Goal: Task Accomplishment & Management: Complete application form

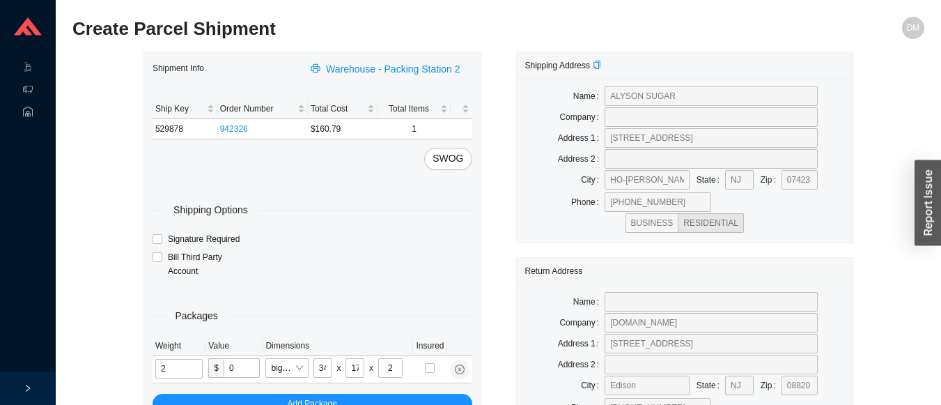
type input "6"
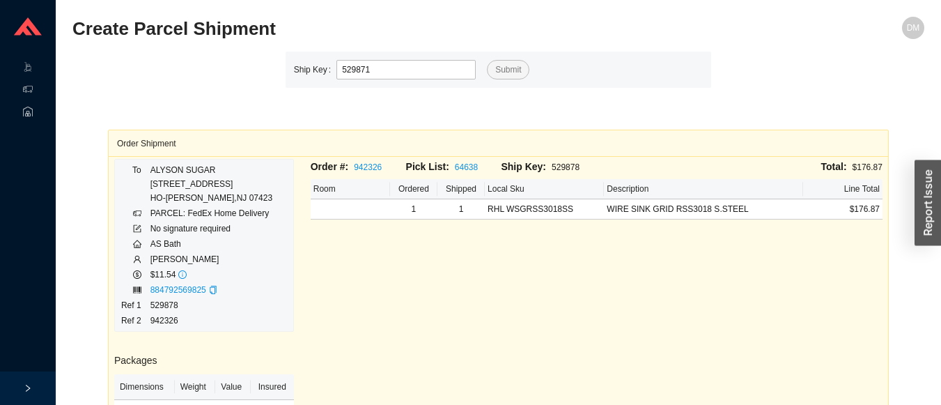
type input "529871"
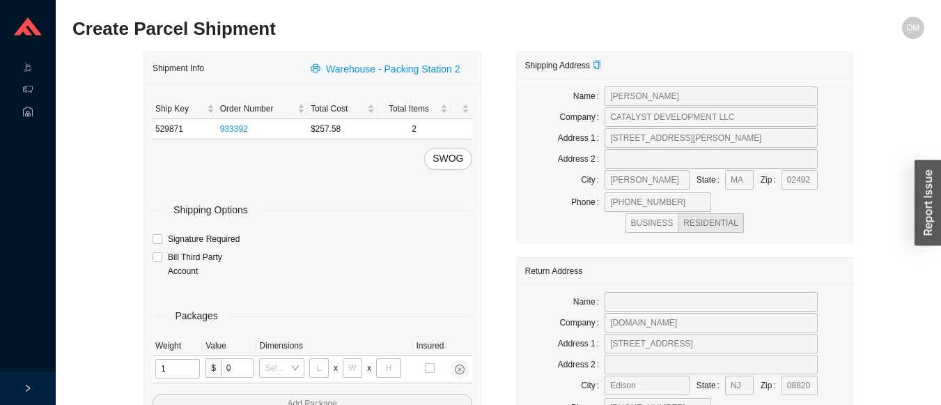
type input "13"
type input "10"
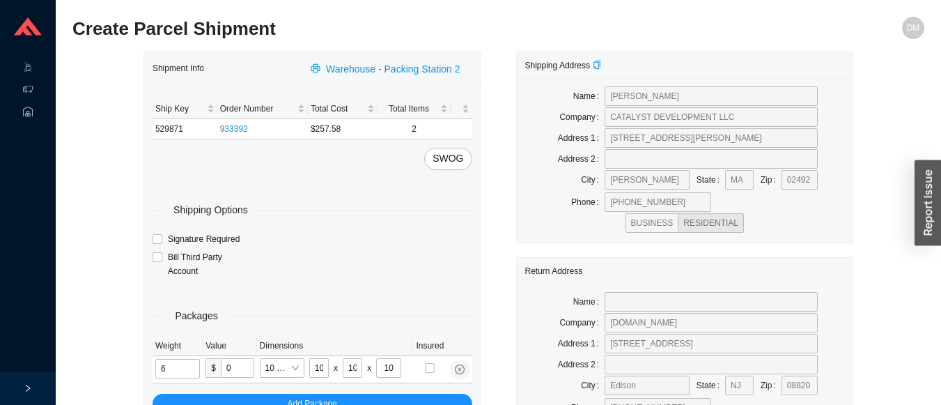
type input "6"
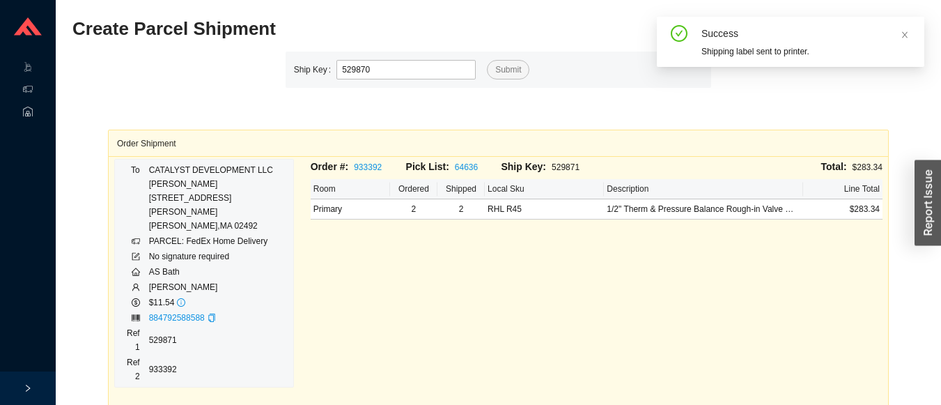
type input "529870"
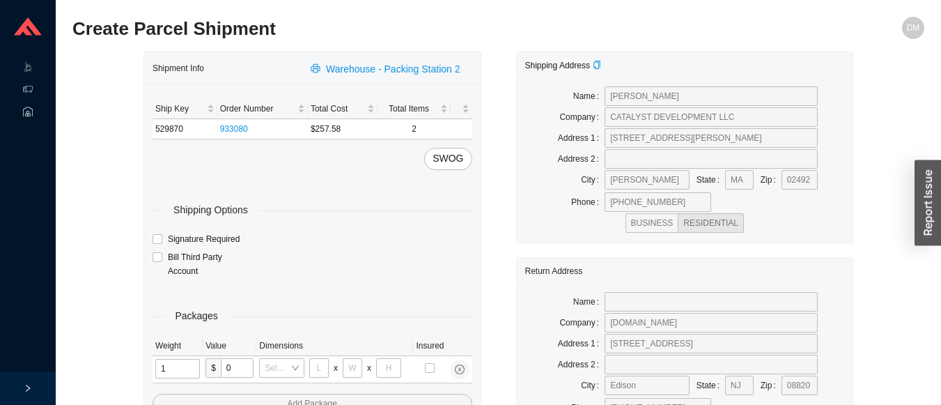
type input "13"
type input "10"
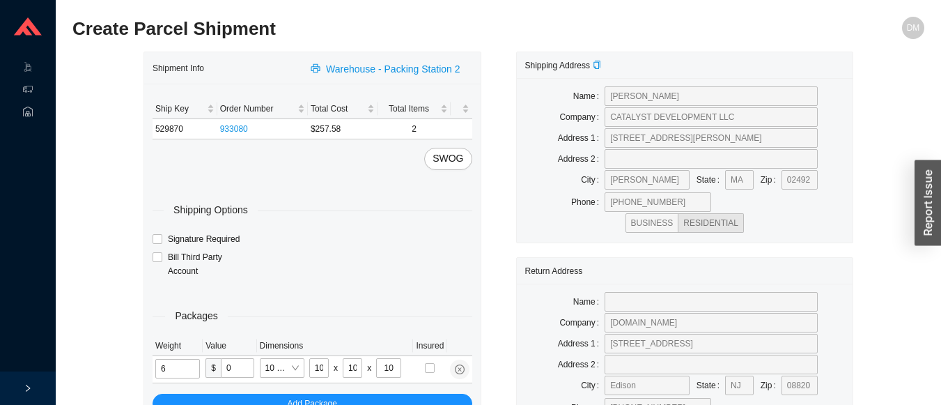
type input "6"
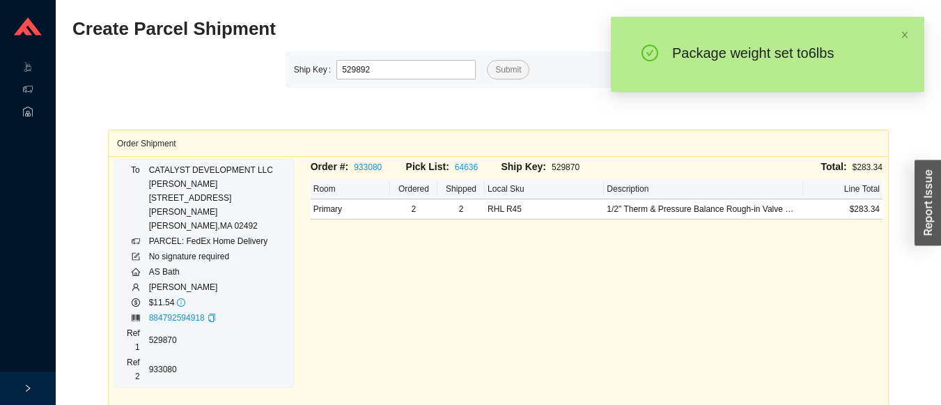
type input "529892"
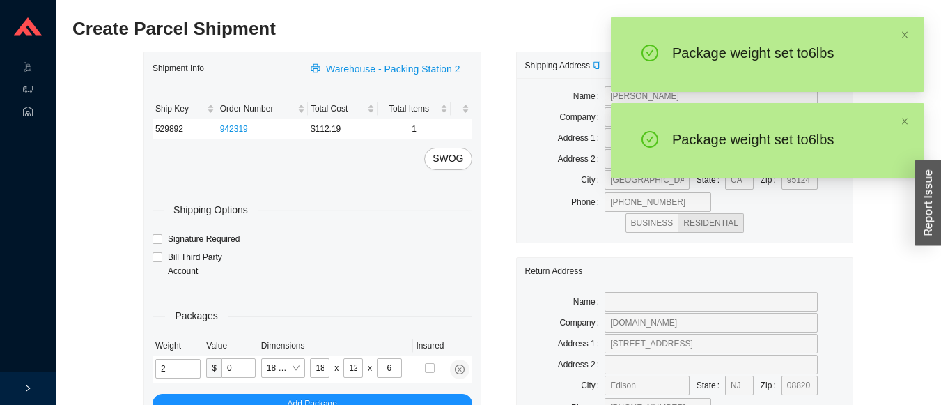
type input "6"
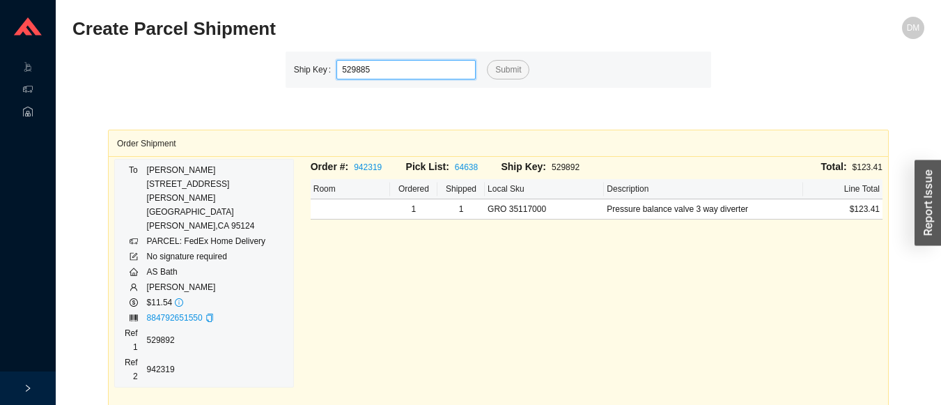
type input "529885"
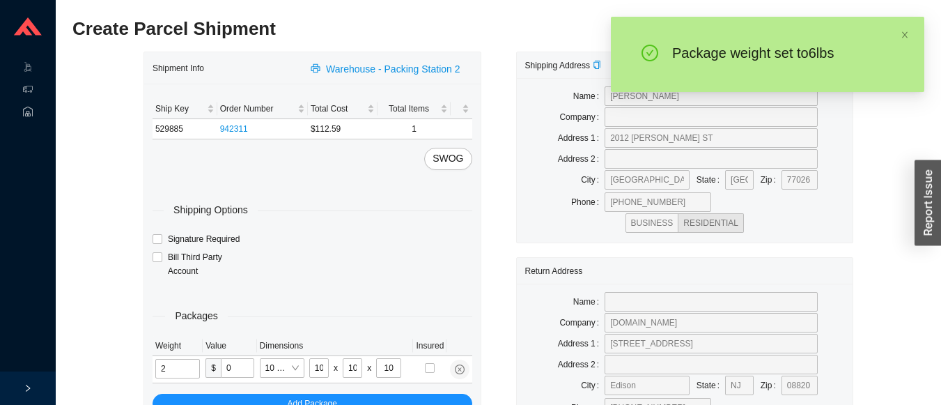
type input "6"
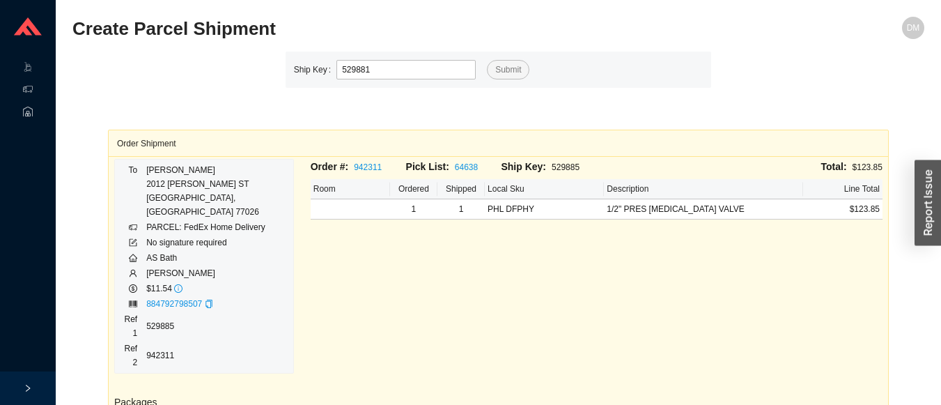
type input "529881"
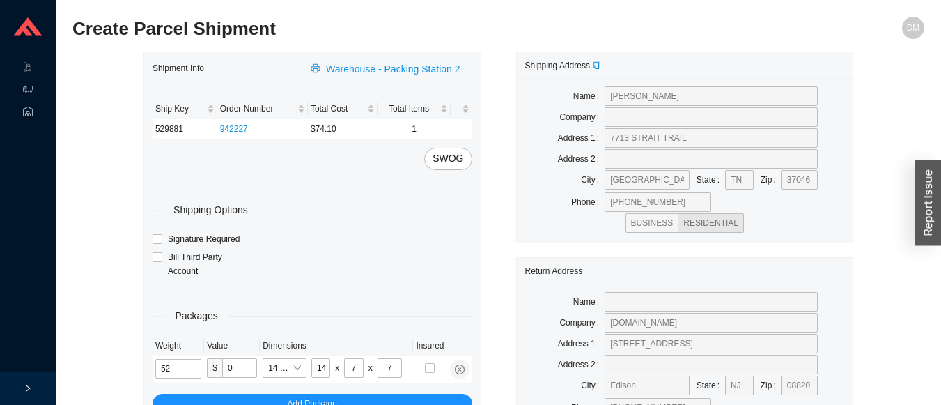
type input "5"
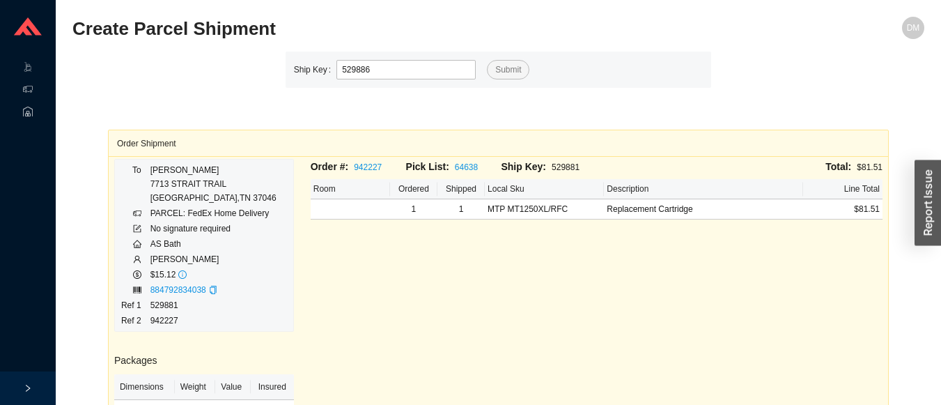
type input "529886"
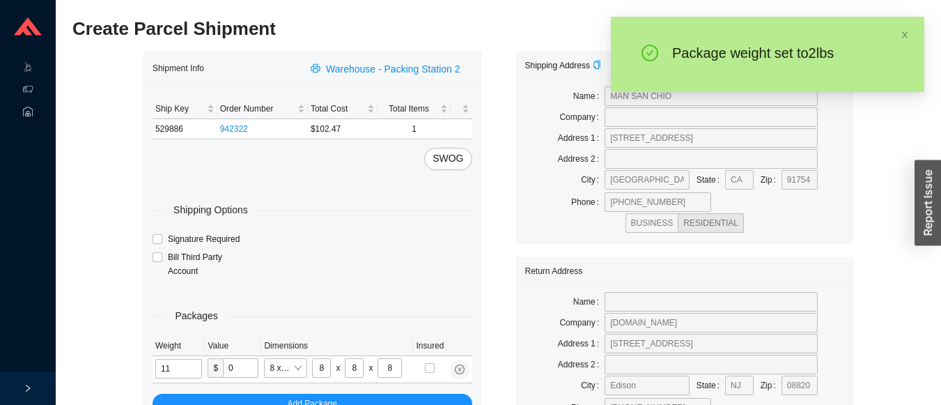
type input "2"
type input "14"
type input "7"
type input "2"
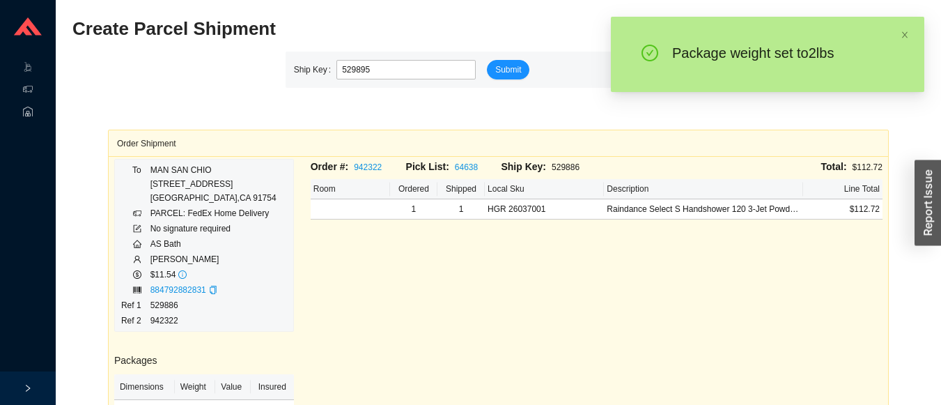
type input "529895"
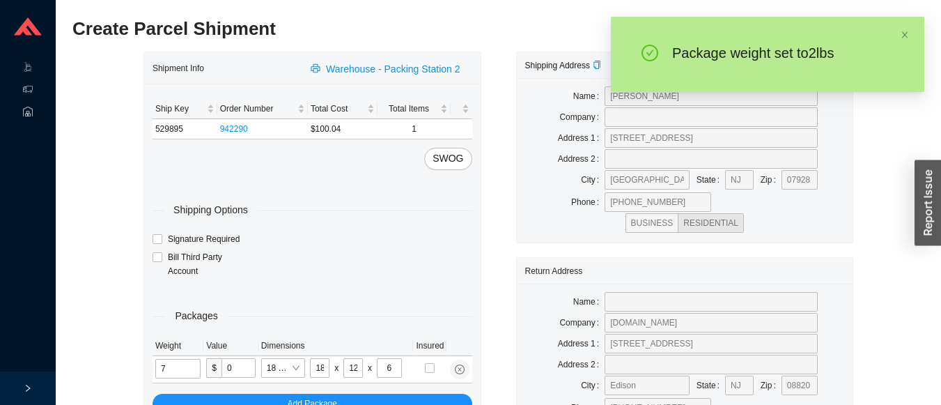
type input "7"
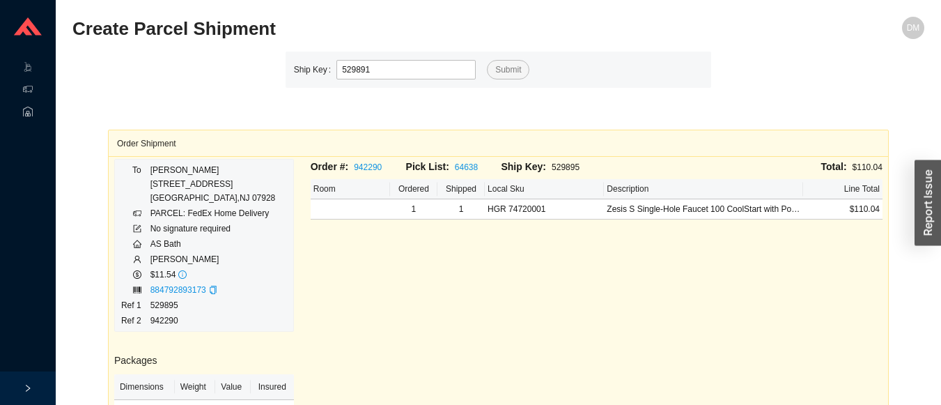
type input "529891"
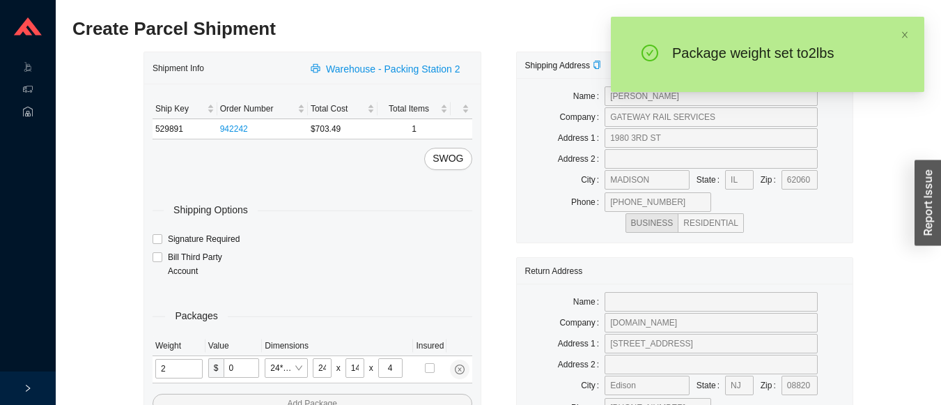
type input "24"
type input "28"
type input "19"
type input "6"
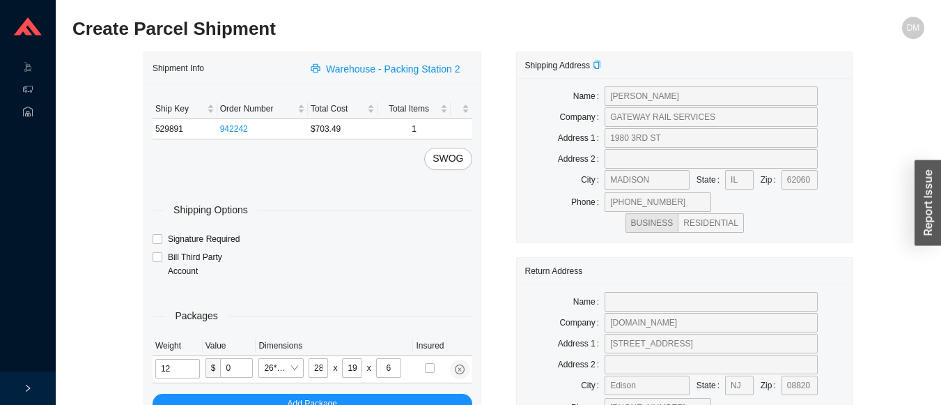
type input "12"
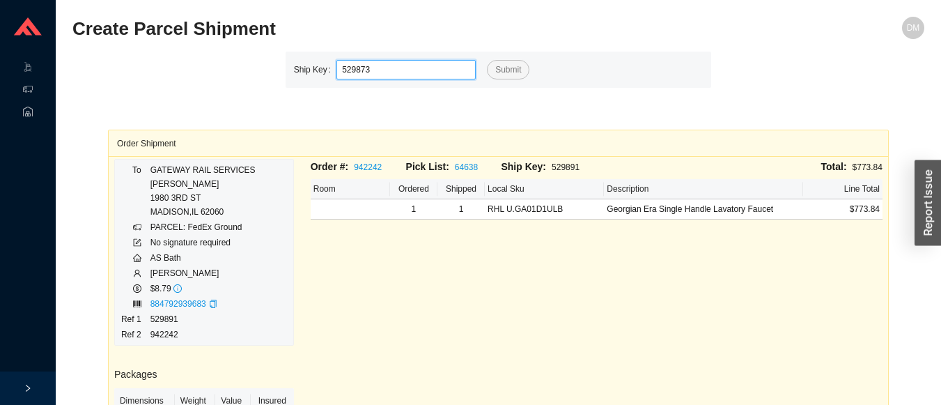
type input "529873"
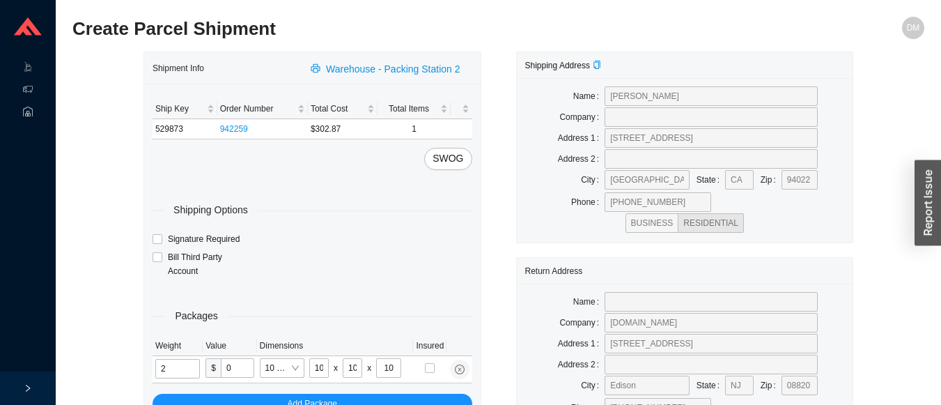
type input "7"
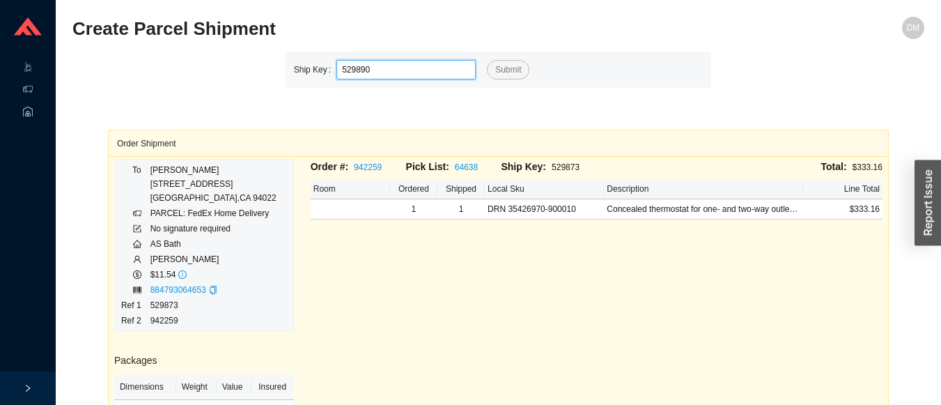
type input "529890"
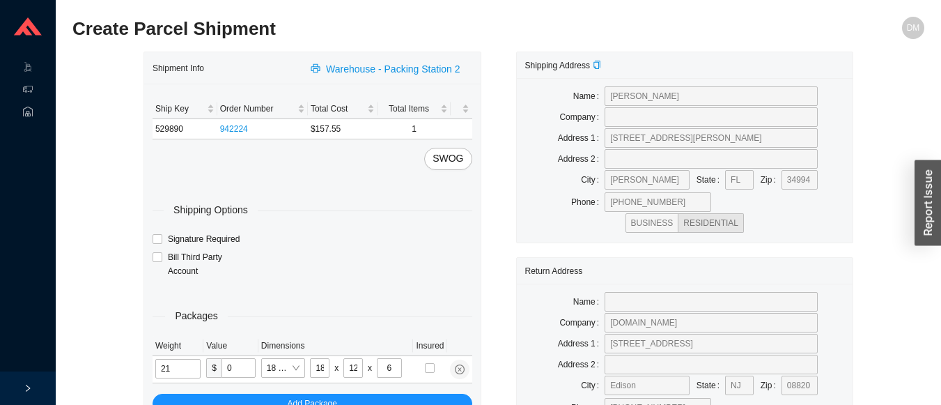
type input "3"
type input "12"
type input "6"
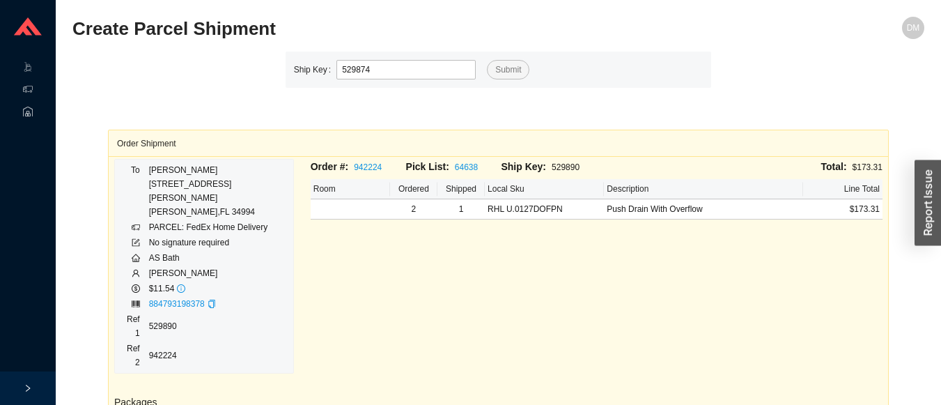
type input "529874"
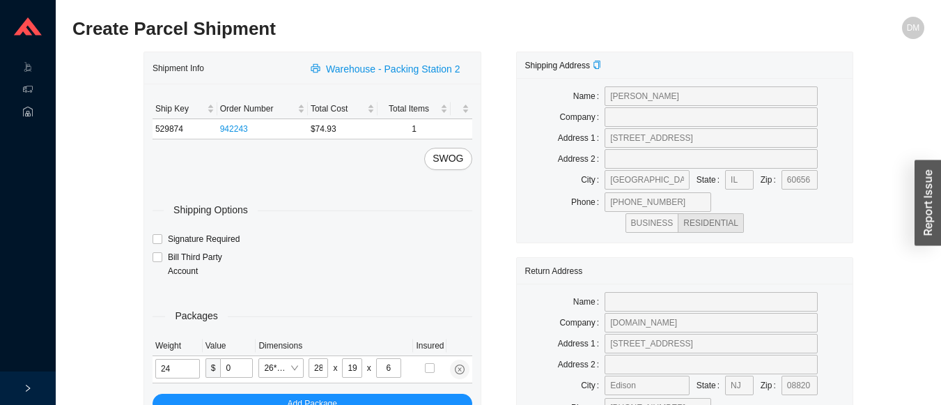
type input "7"
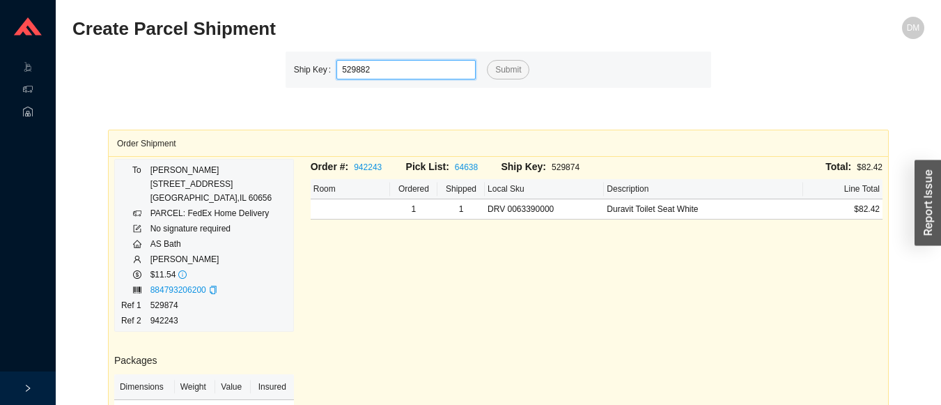
type input "529882"
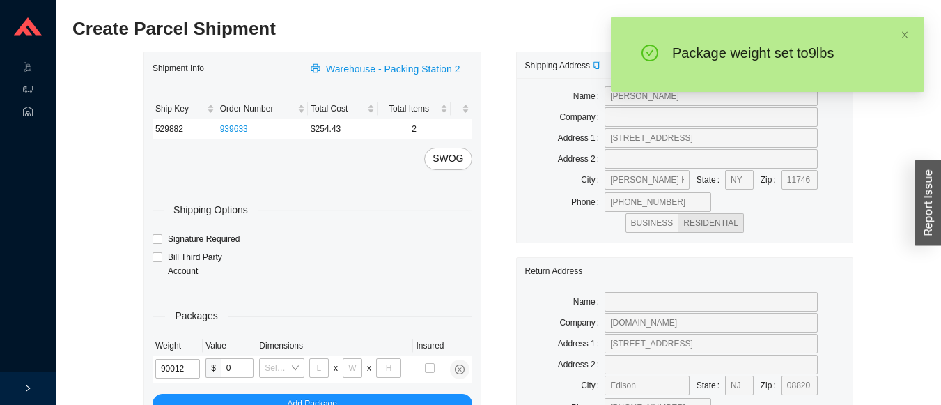
type input "9"
type input "18"
type input "12"
type input "6"
type input "9"
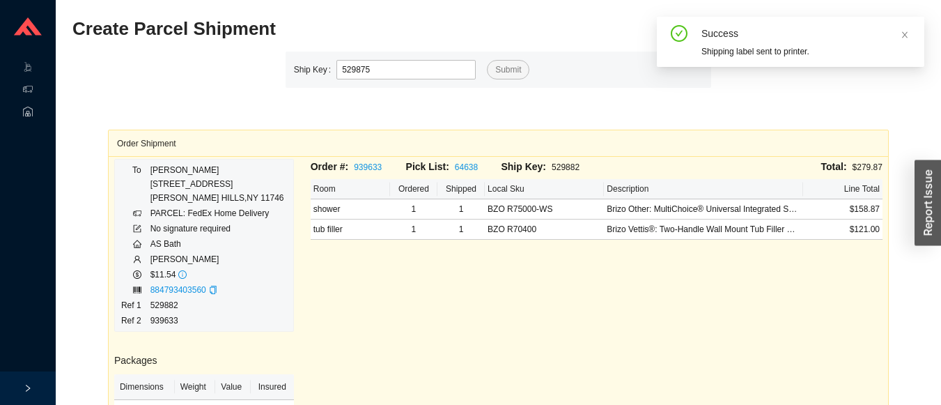
type input "529875"
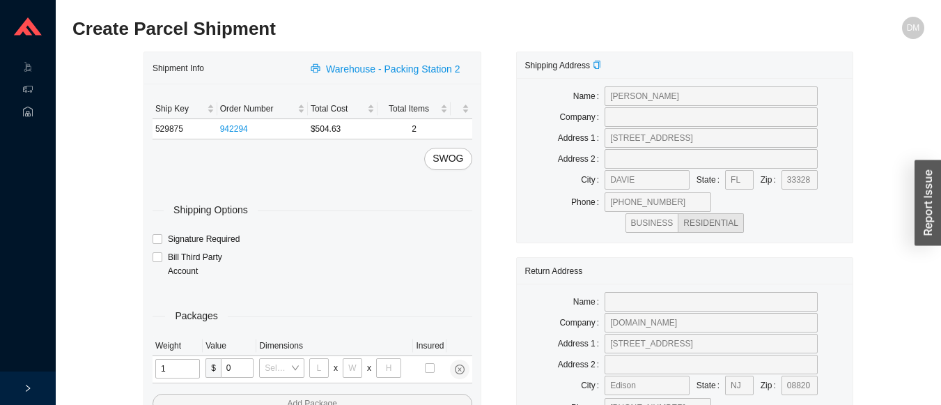
type input "12"
type input "18"
type input "12"
type input "6"
type input "2"
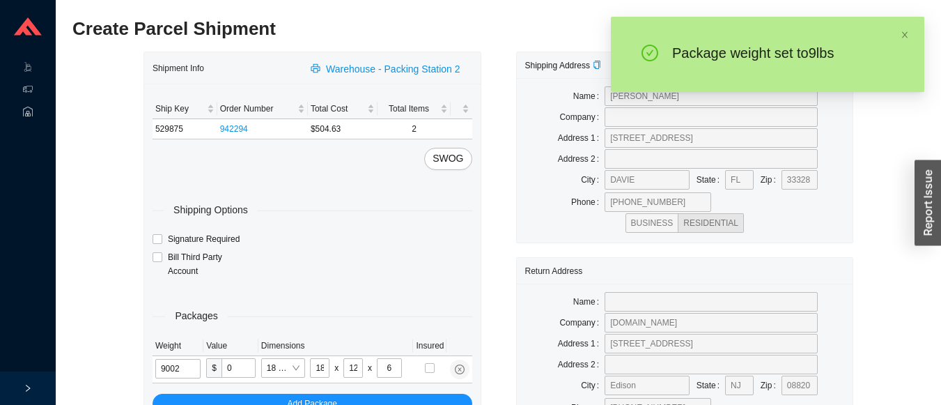
type input "9"
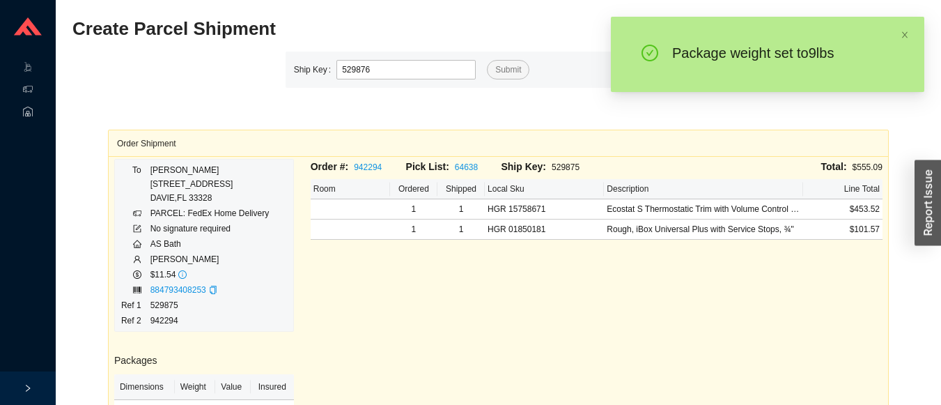
type input "529876"
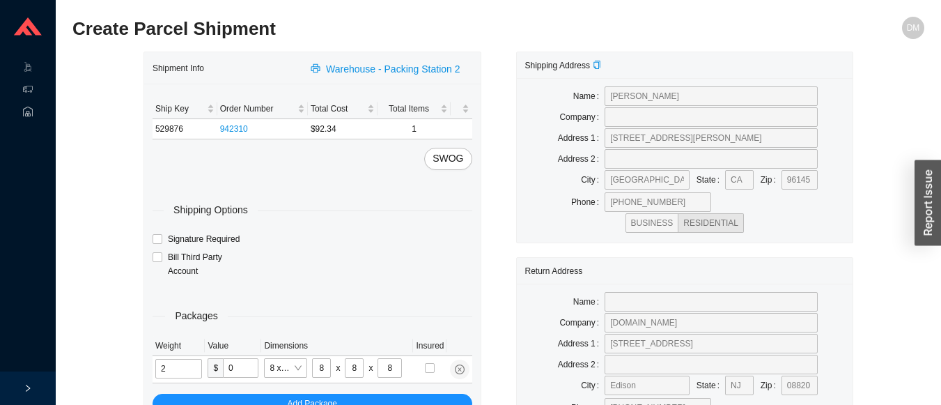
type input "4"
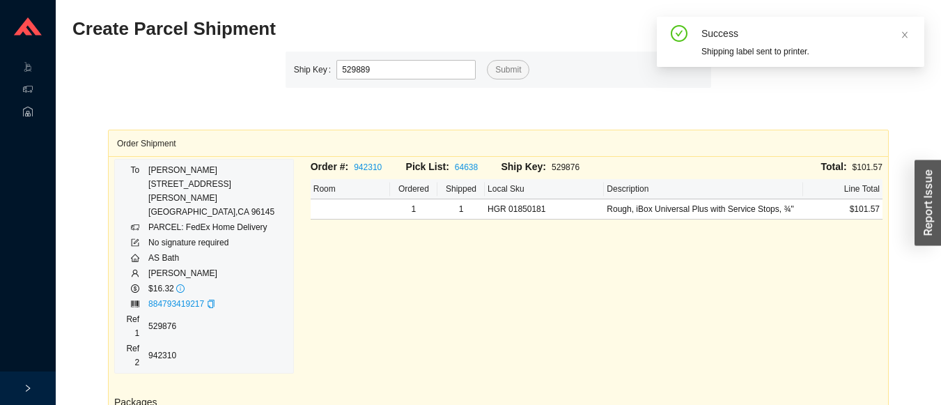
type input "529889"
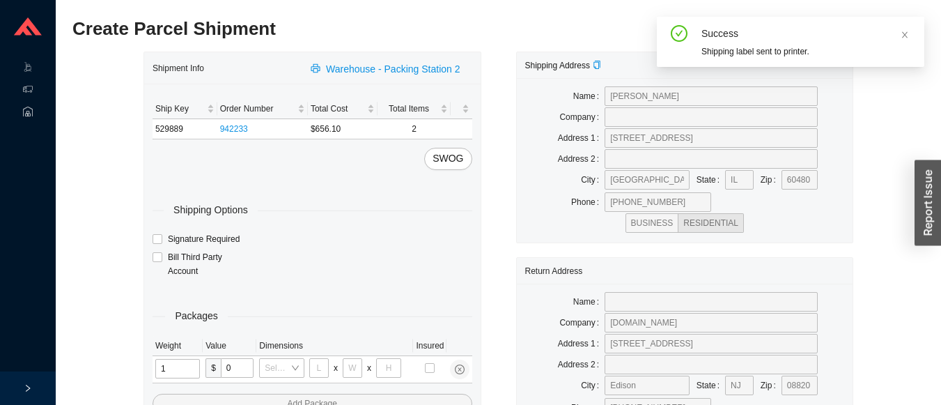
type input "12"
type input "18"
type input "12"
type input "6"
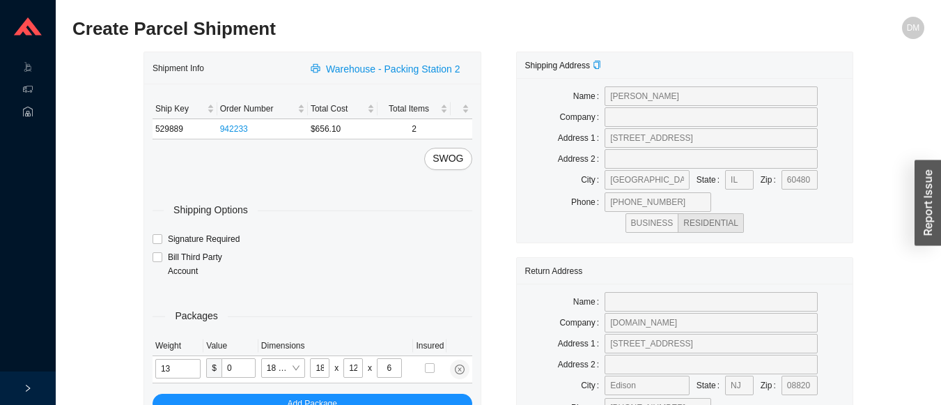
type input "13"
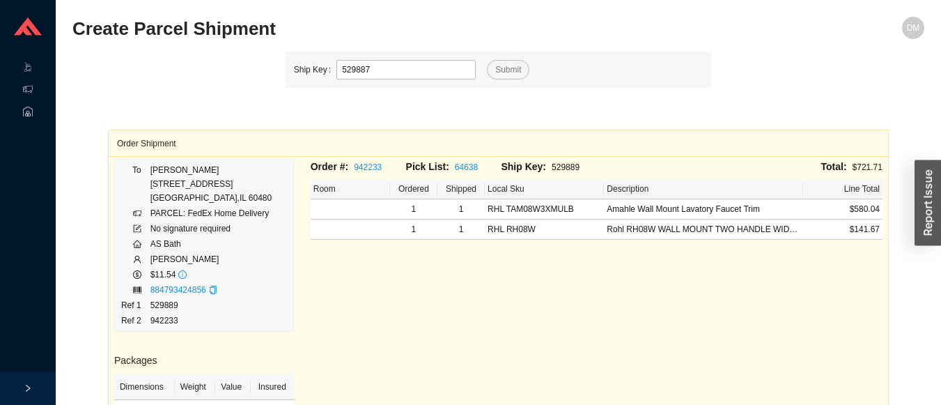
type input "529887"
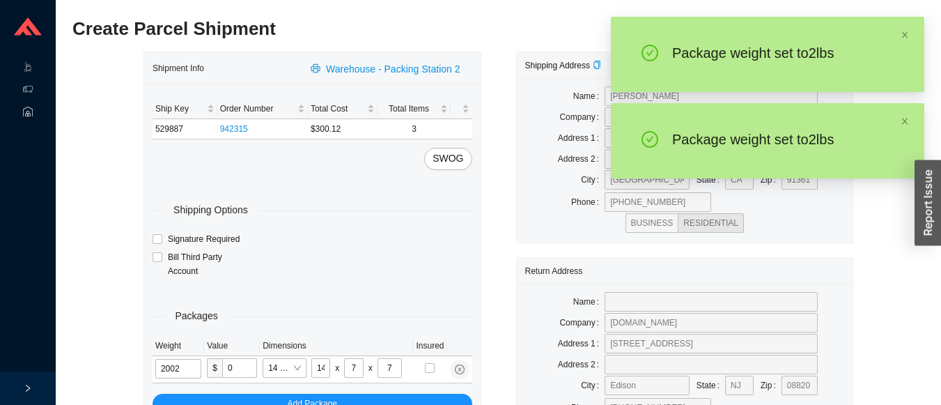
type input "2"
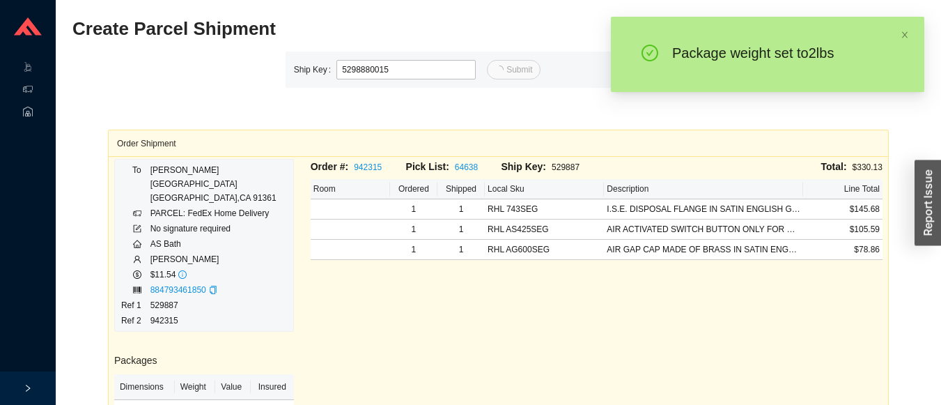
type input "15"
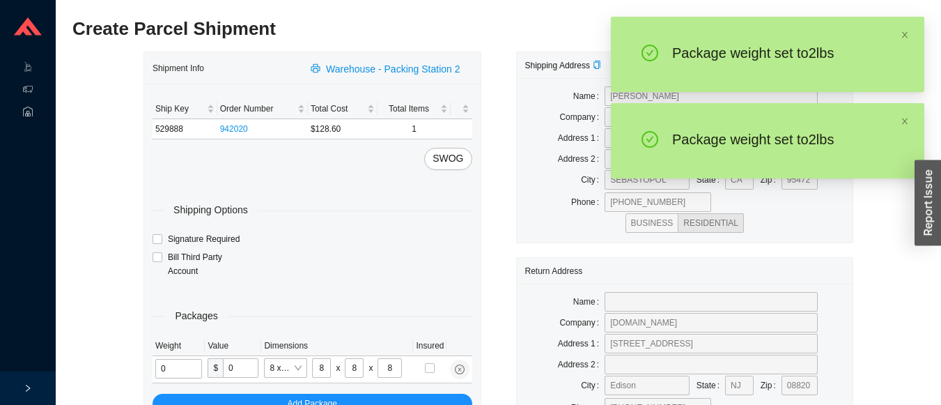
type input "2"
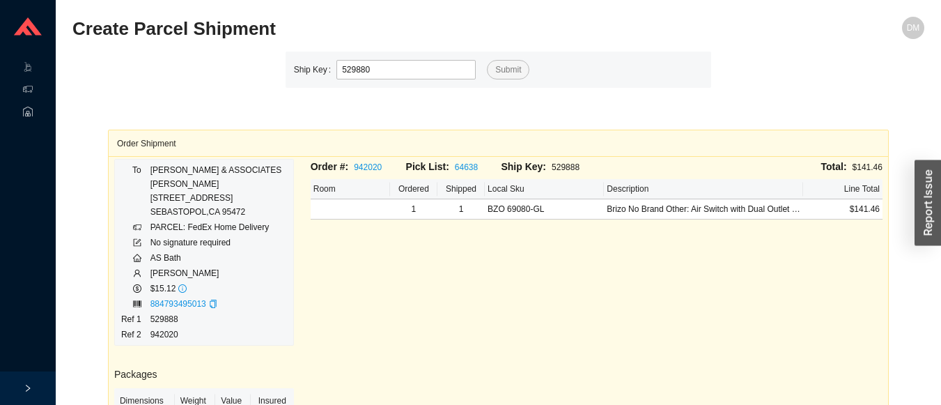
type input "529880"
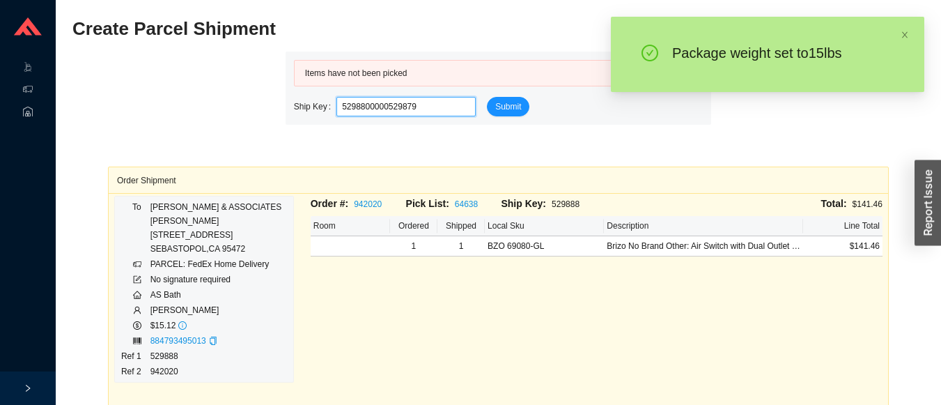
type input "529879"
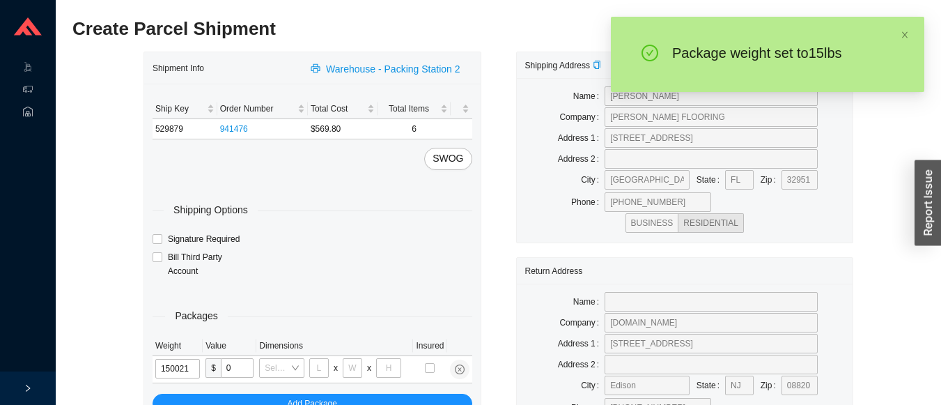
type input "15"
type input "18"
type input "12"
type input "15"
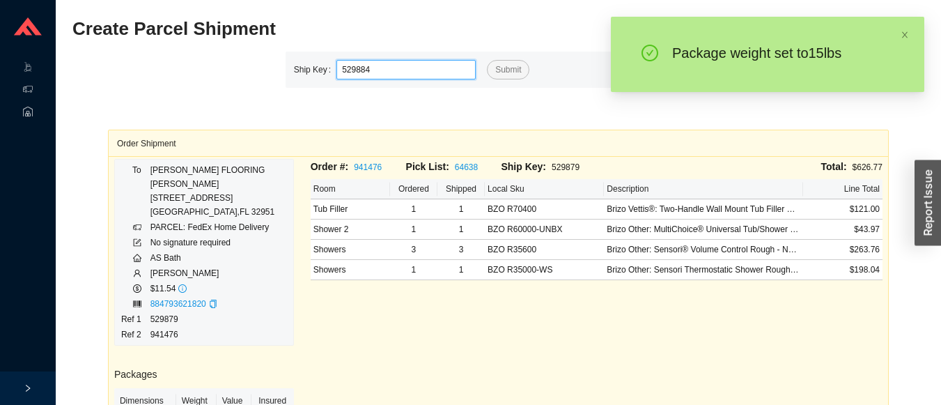
type input "529884"
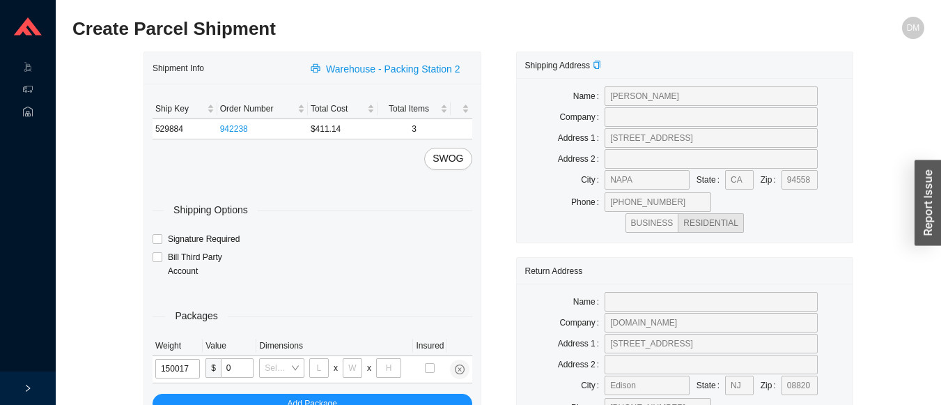
type input "15"
type input "8"
type input "36"
type input "10"
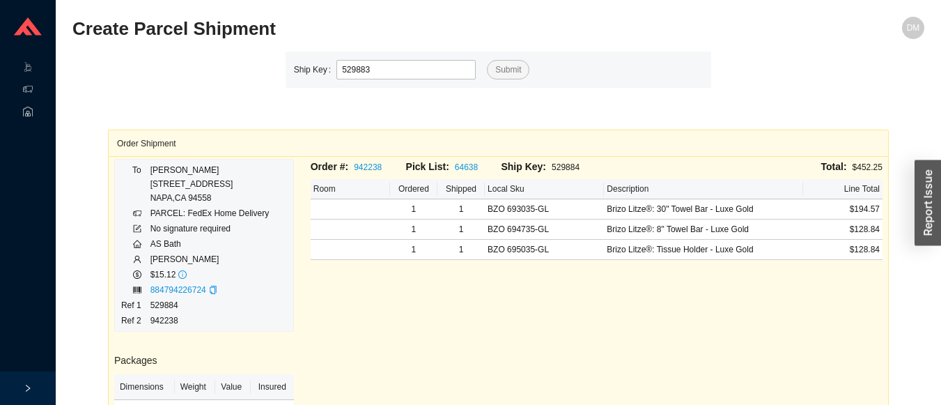
type input "529883"
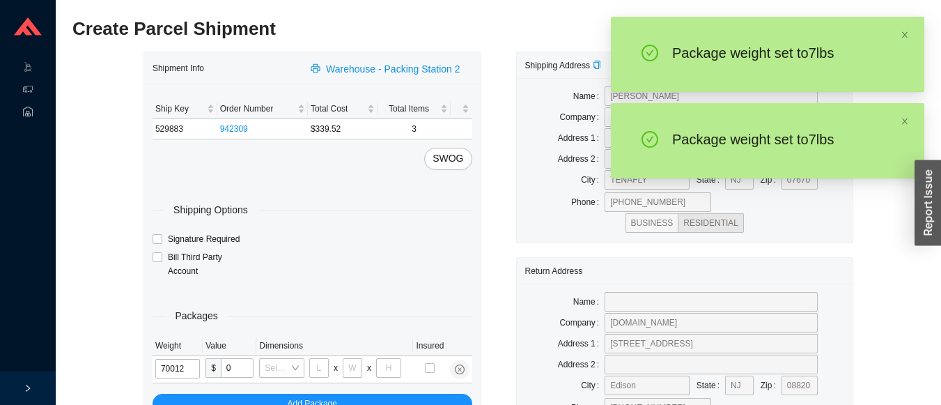
type input "7"
type input "18"
type input "12"
type input "6"
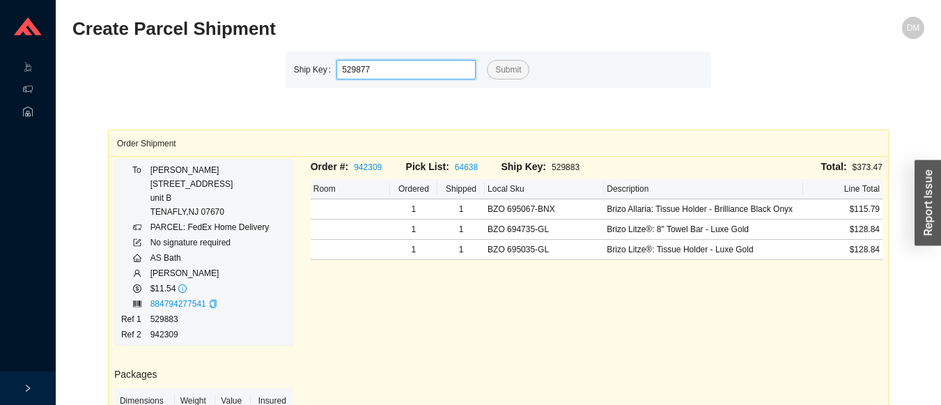
type input "529877"
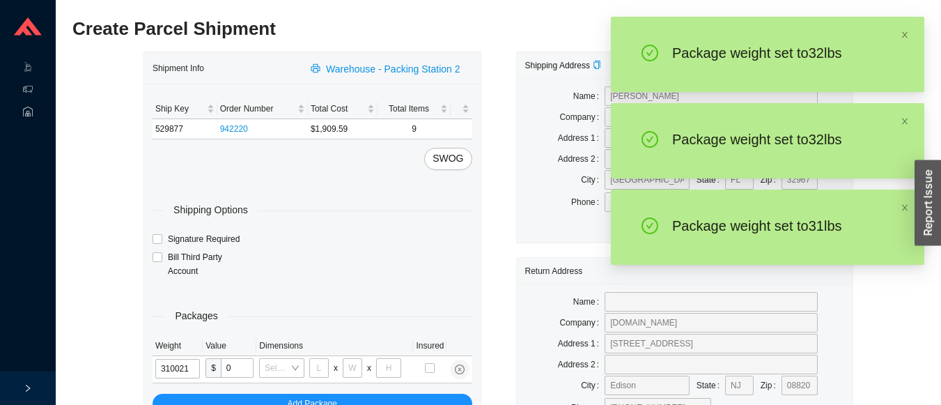
type input "31"
type input "18"
type input "12"
type input "3"
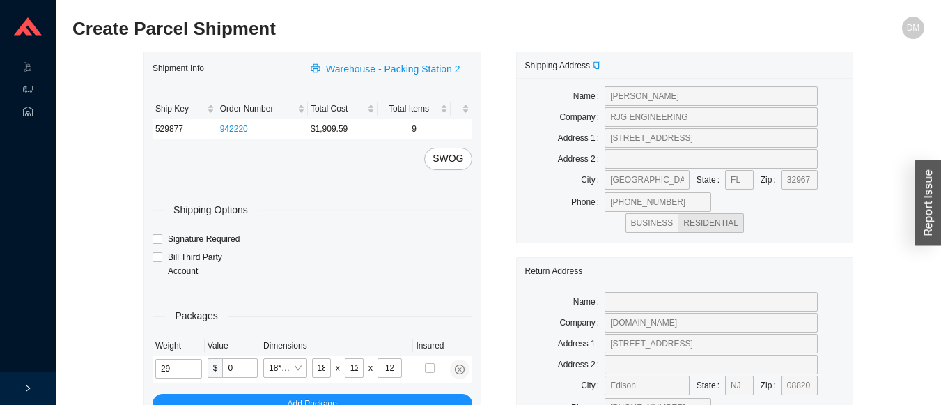
type input "29"
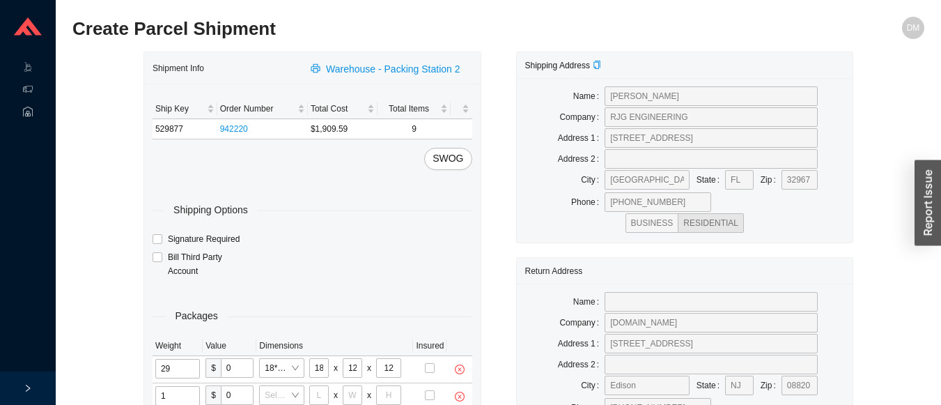
type input "13"
type input "10"
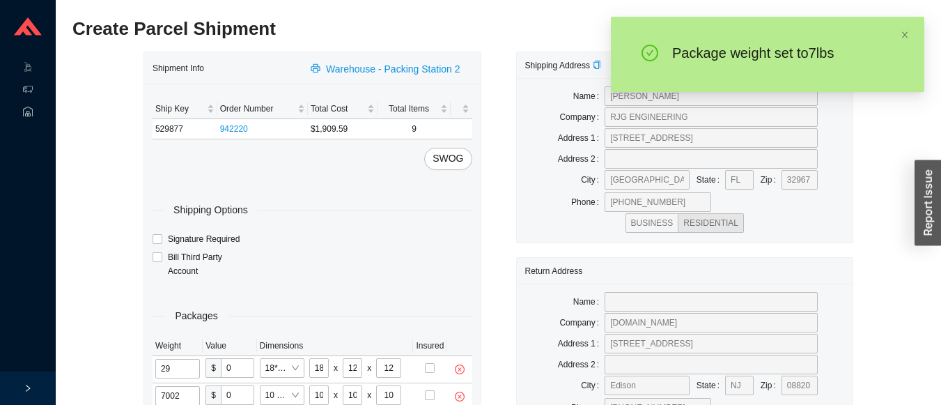
type input "7"
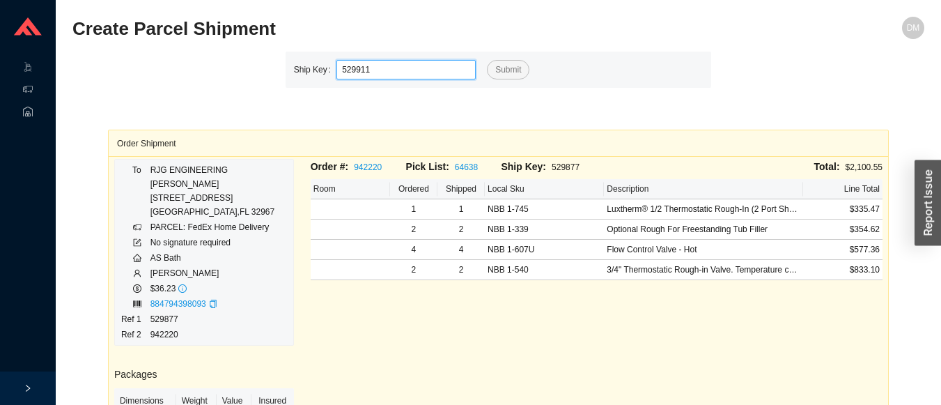
type input "529911"
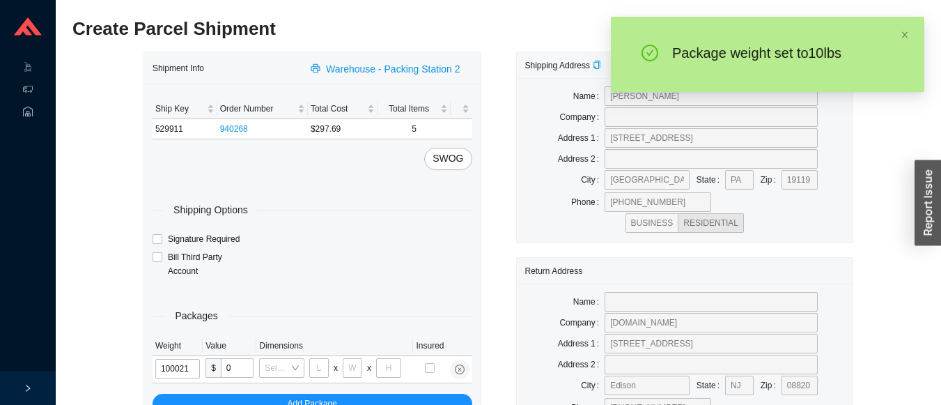
type input "10"
type input "18"
type input "12"
type input "10"
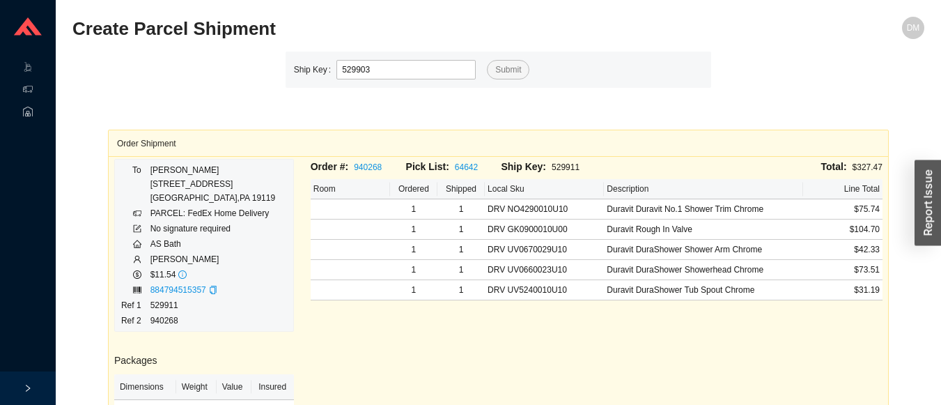
type input "529903"
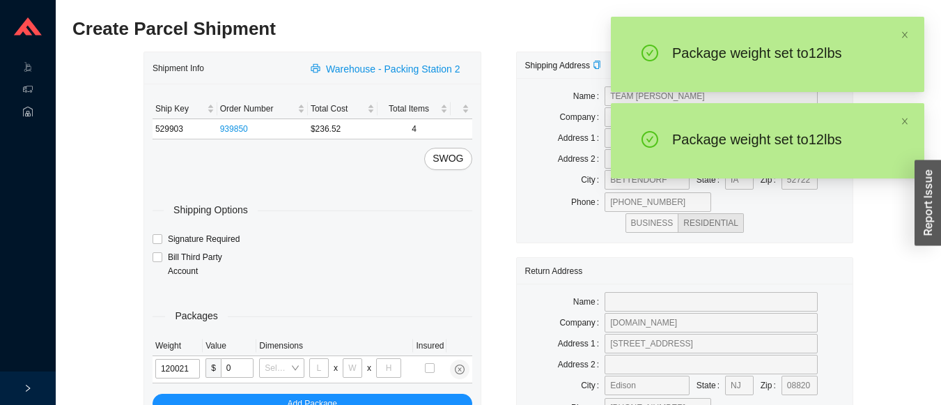
type input "12"
type input "18"
type input "12"
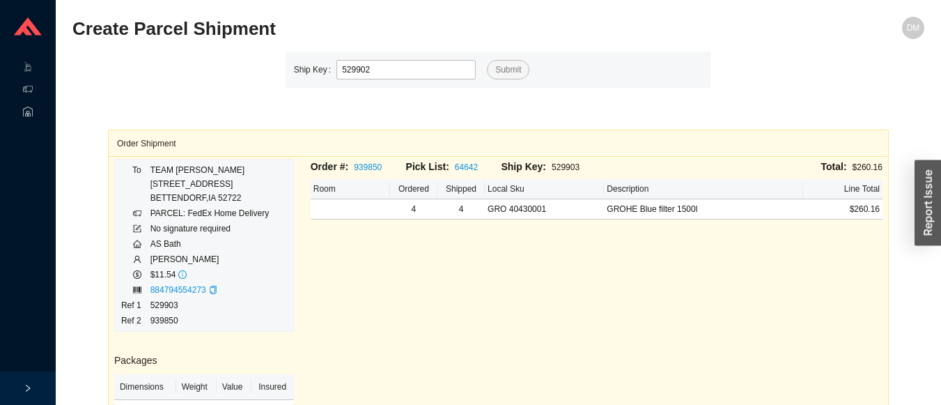
type input "529902"
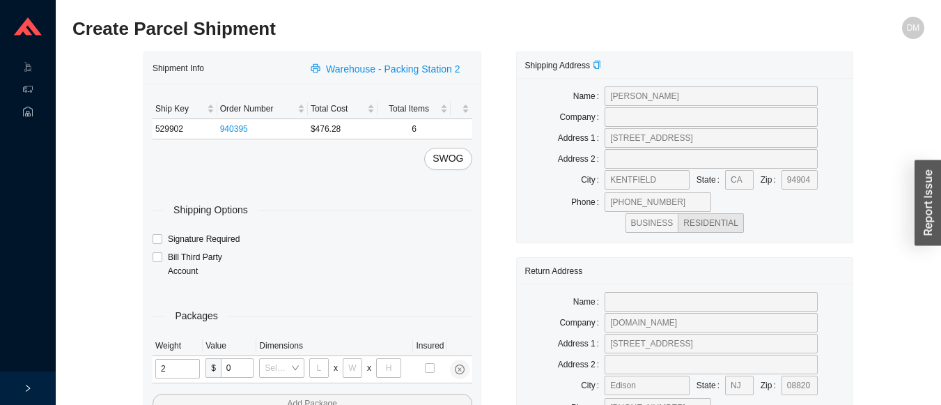
type input "21"
type input "18"
type input "12"
type input "11"
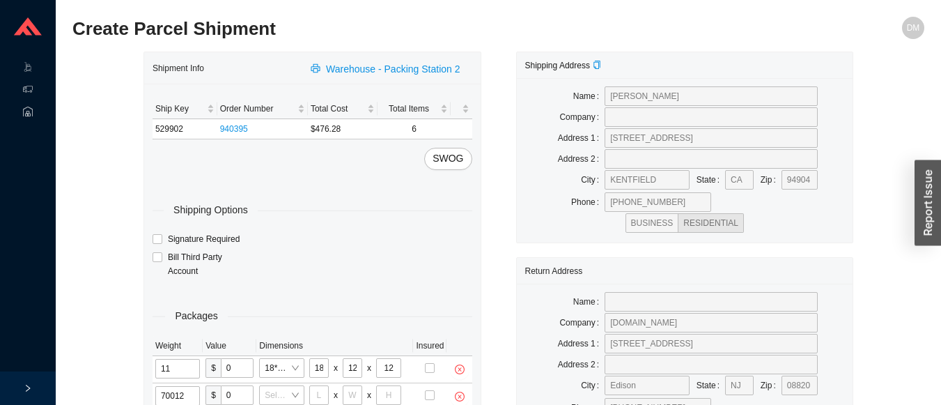
type input "7"
type input "18"
type input "12"
type input "6"
type input "7"
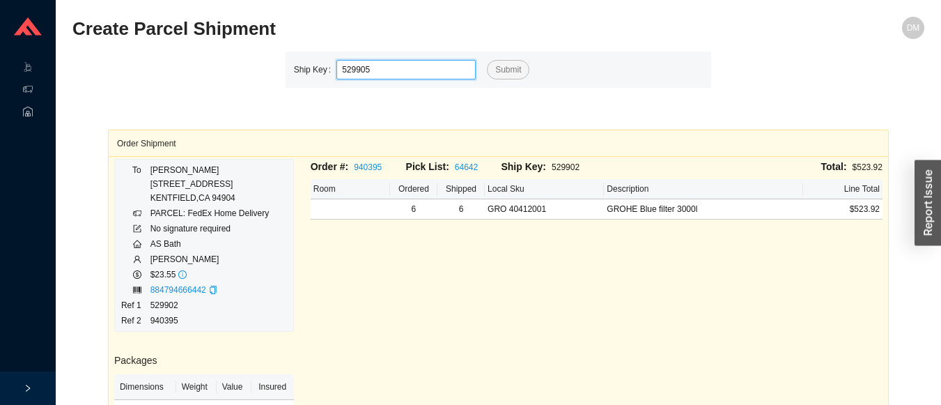
type input "529905"
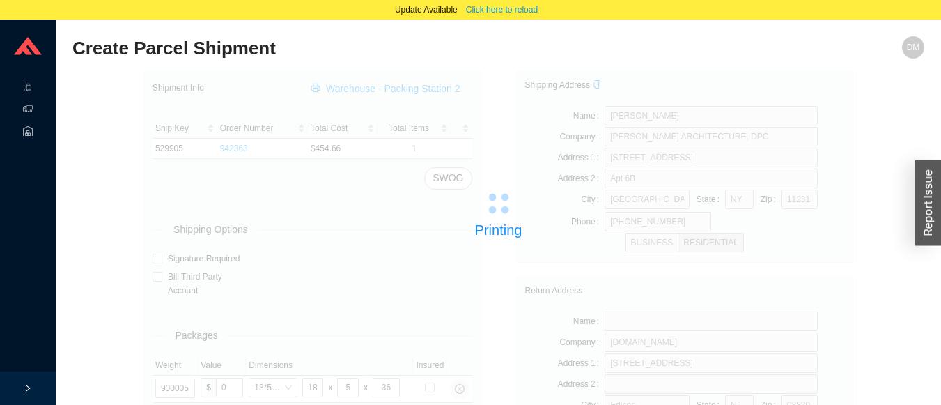
type input "529907"
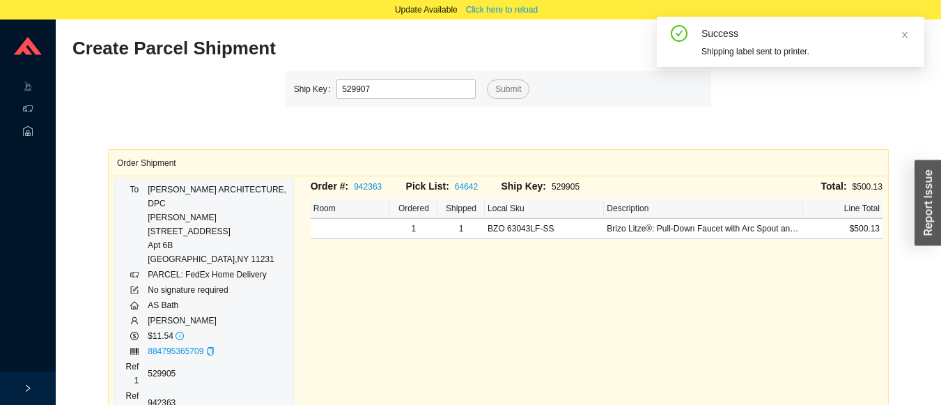
type input "529907"
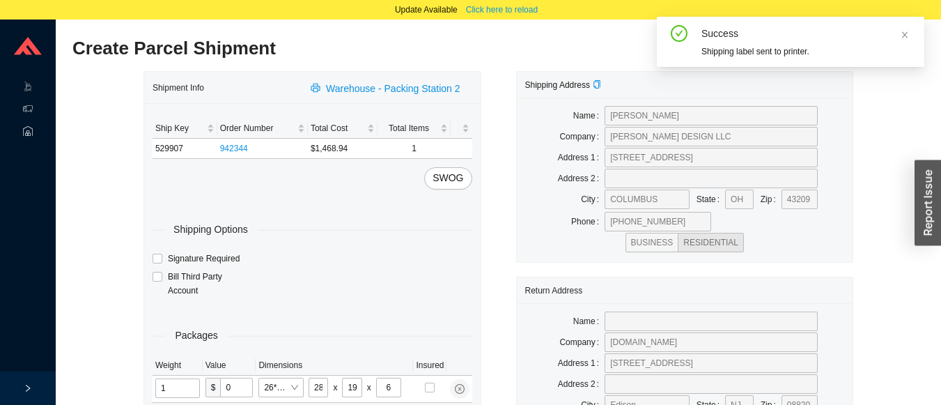
type input "12"
type input "18"
type input "5"
type input "36"
type input "12"
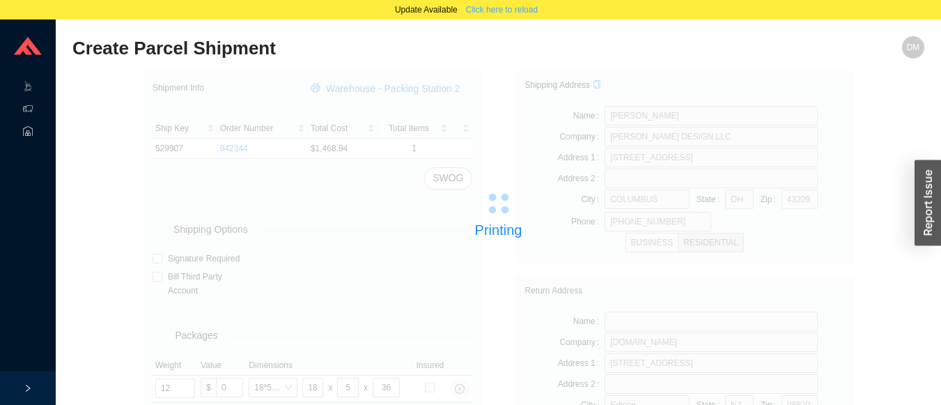
click at [516, 14] on span "Click here to reload" at bounding box center [502, 10] width 72 height 14
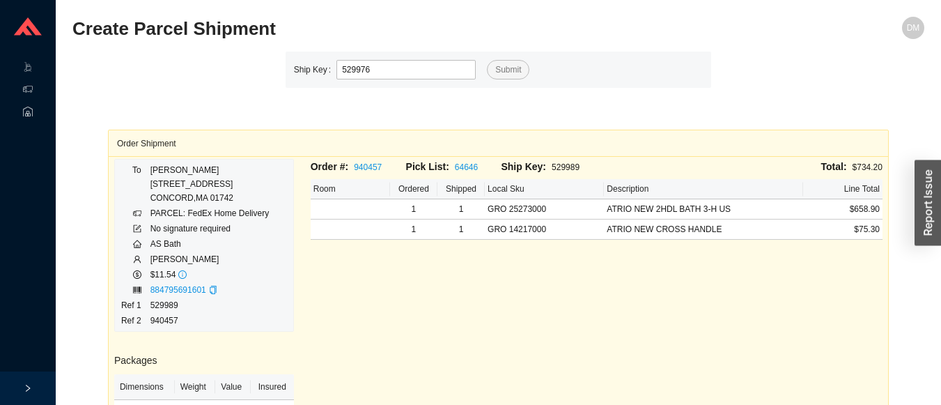
type input "529976"
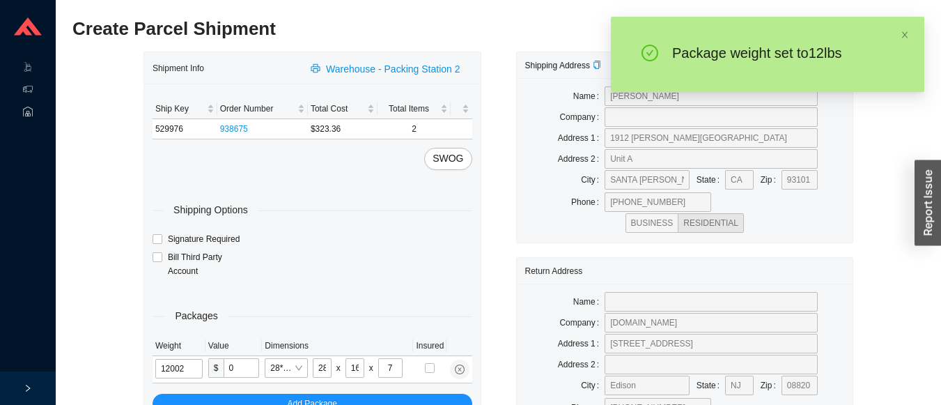
type input "12"
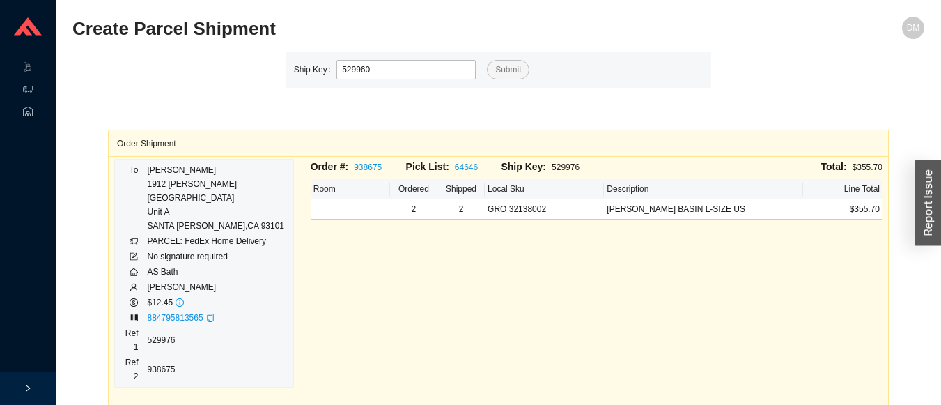
type input "529960"
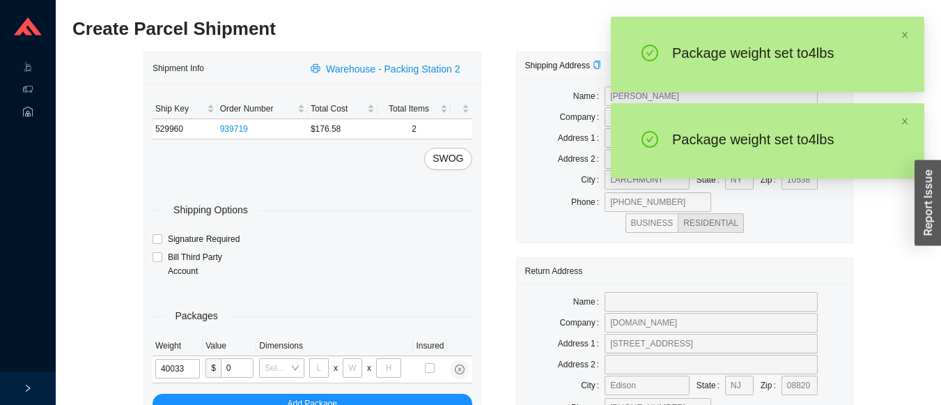
type input "4"
type input "24"
type input "14"
type input "4"
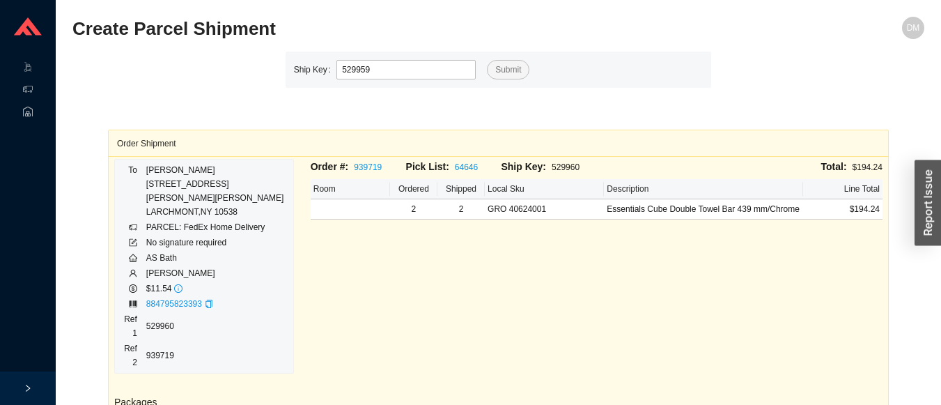
type input "529959"
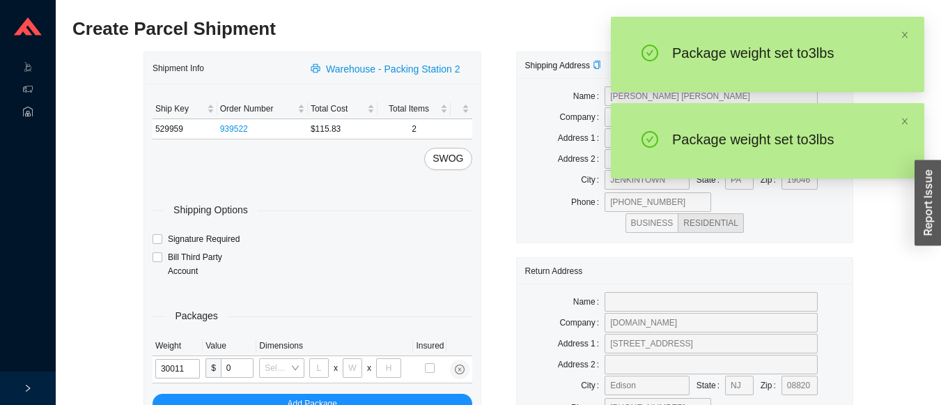
type input "3"
type input "14"
type input "7"
type input "3"
